Goal: Communication & Community: Ask a question

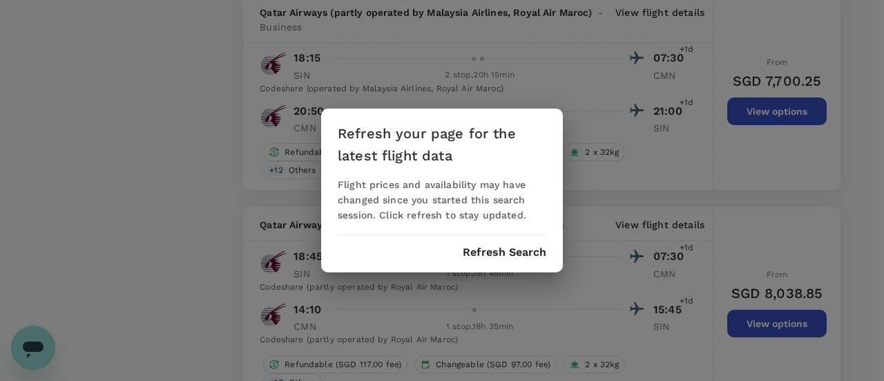
scroll to position [700, 0]
click at [518, 257] on button "Refresh Search" at bounding box center [505, 252] width 84 height 12
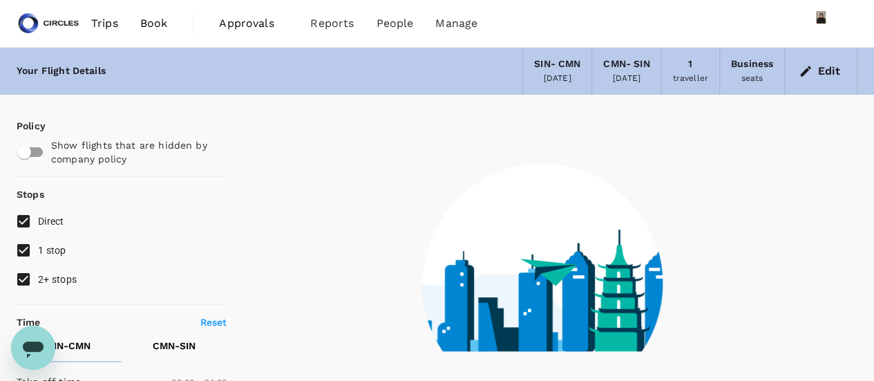
drag, startPoint x: 37, startPoint y: 353, endPoint x: 36, endPoint y: 645, distance: 292.1
click at [37, 353] on icon "Open messaging window" at bounding box center [33, 347] width 25 height 25
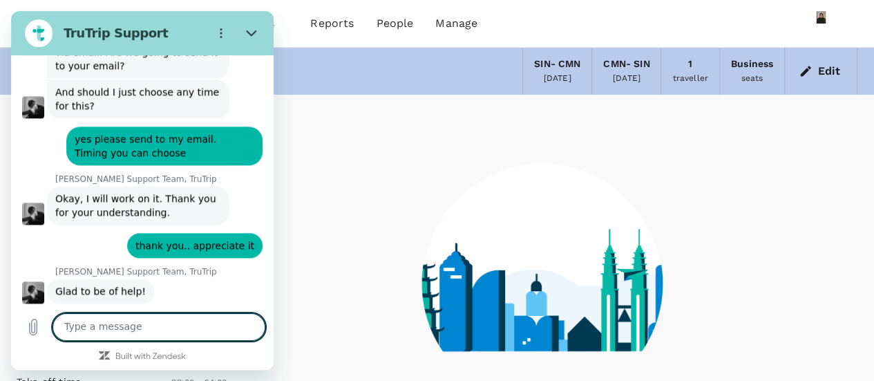
click at [132, 329] on textarea at bounding box center [158, 327] width 213 height 28
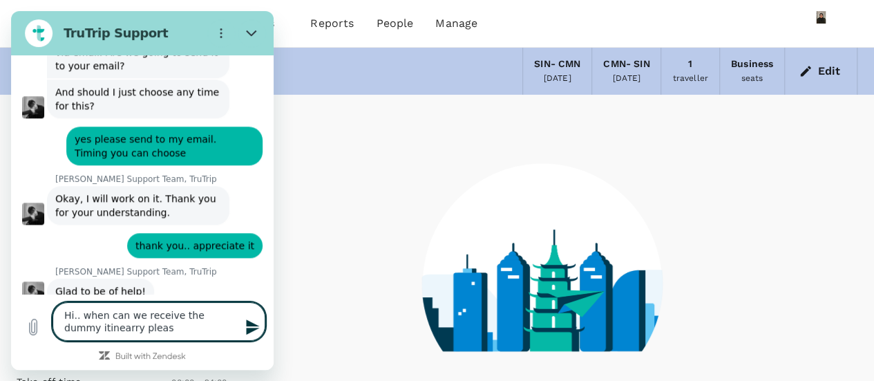
type textarea "Hi.. when can we receive the dummy itinearry please"
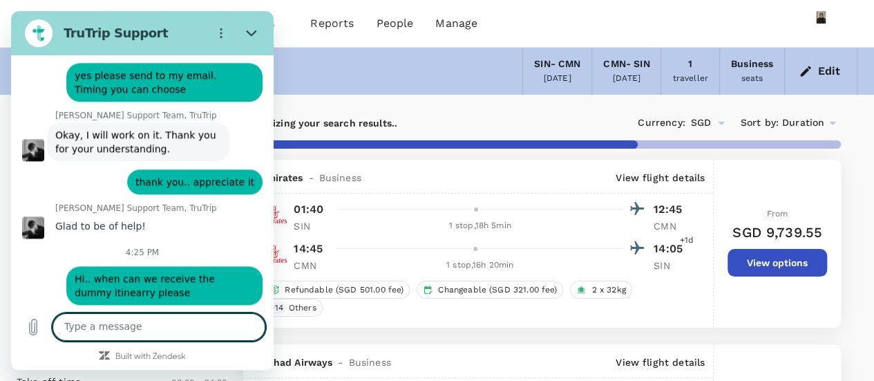
scroll to position [766, 0]
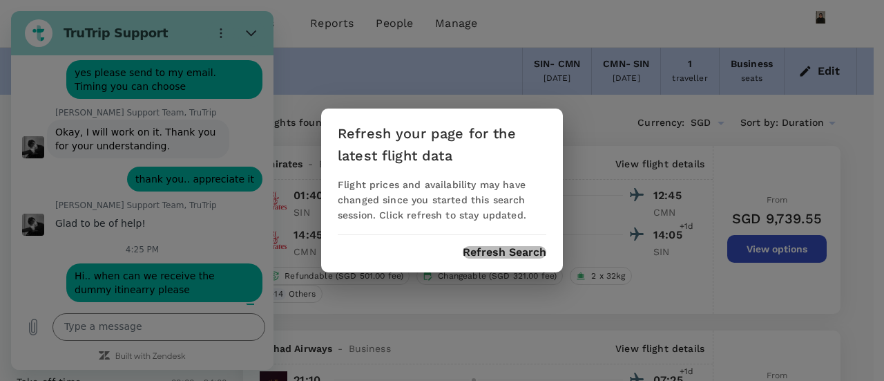
click at [496, 254] on button "Refresh Search" at bounding box center [505, 252] width 84 height 12
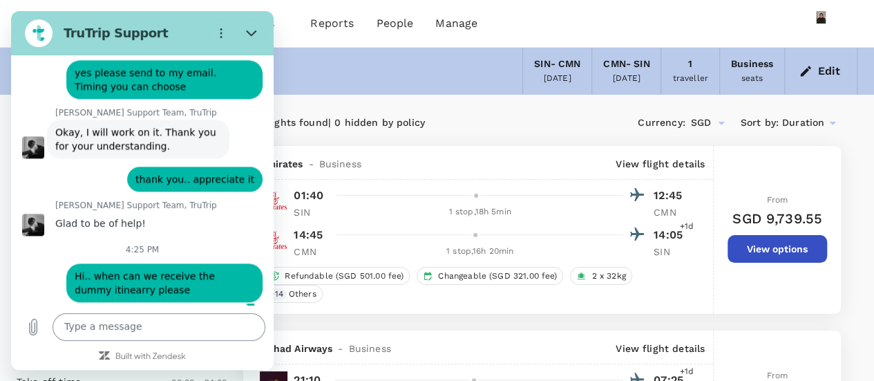
drag, startPoint x: 160, startPoint y: 327, endPoint x: 157, endPoint y: 314, distance: 13.6
click at [157, 318] on textarea at bounding box center [158, 327] width 213 height 28
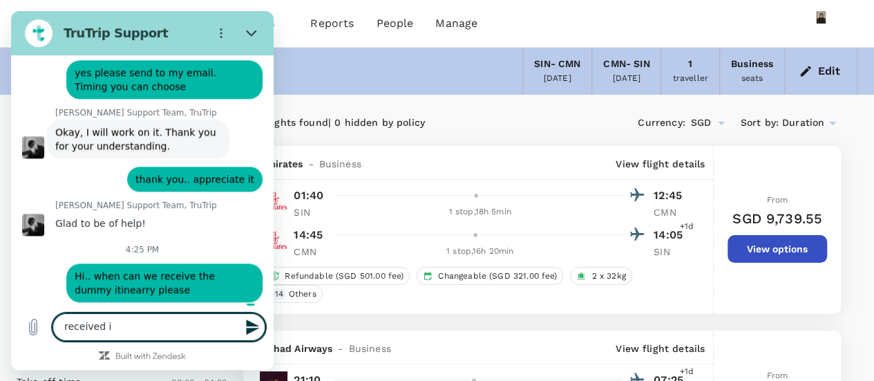
type textarea "received it"
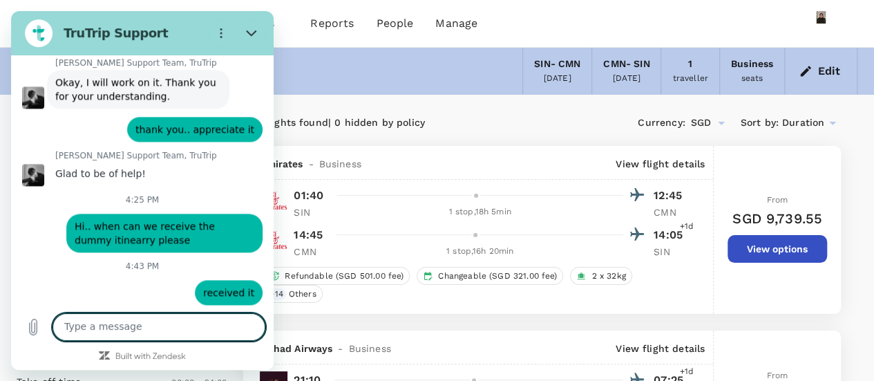
scroll to position [818, 0]
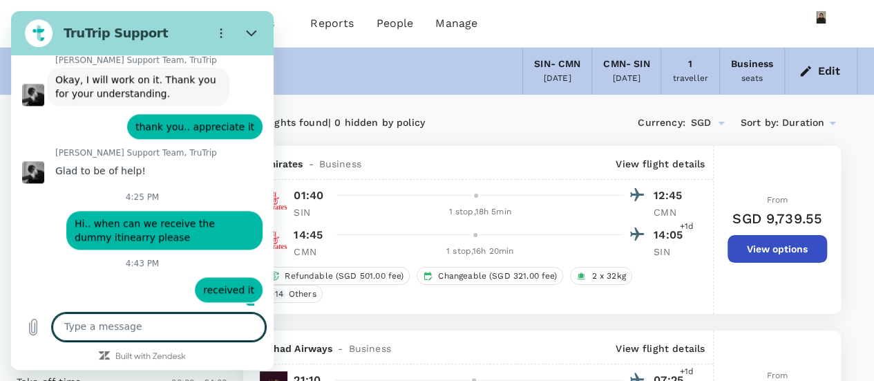
click at [162, 324] on textarea at bounding box center [158, 327] width 213 height 28
